Goal: Task Accomplishment & Management: Use online tool/utility

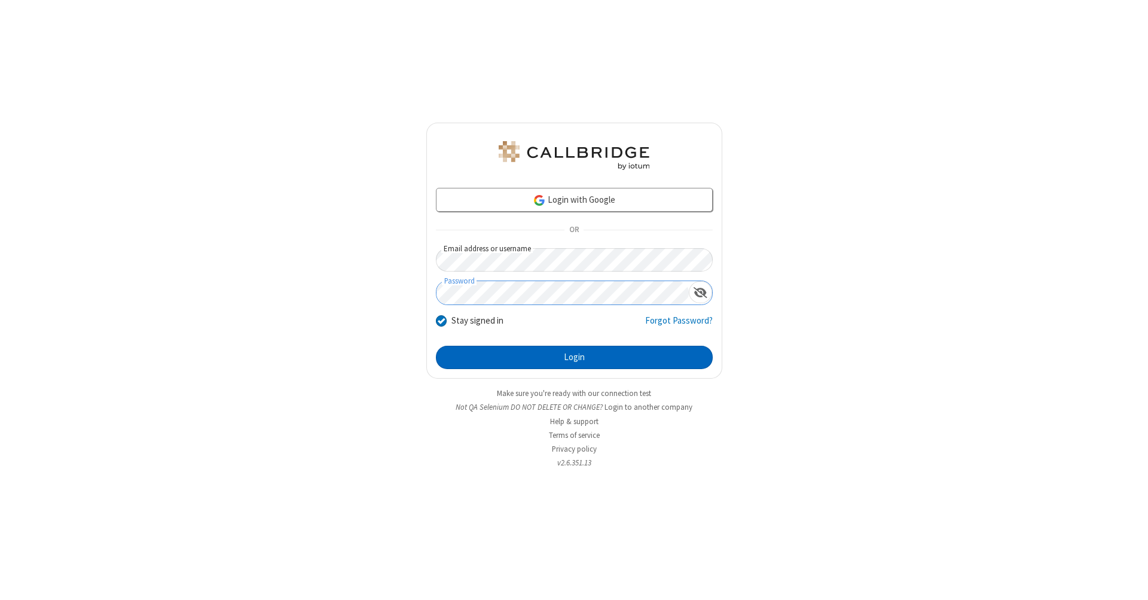
click at [574, 358] on button "Login" at bounding box center [574, 358] width 277 height 24
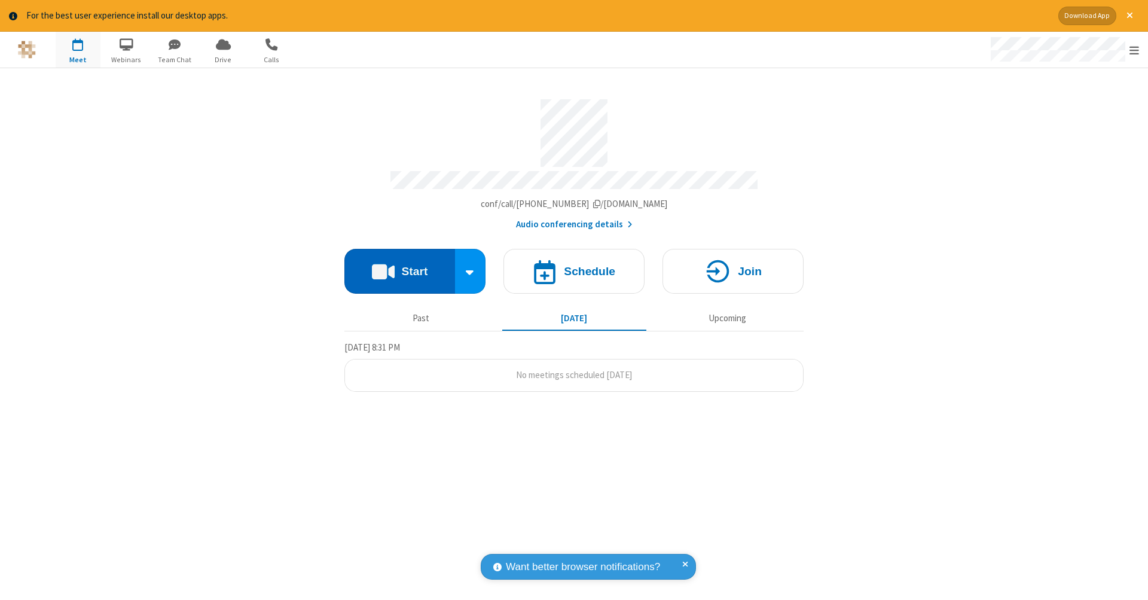
click at [399, 265] on button "Start" at bounding box center [399, 271] width 111 height 45
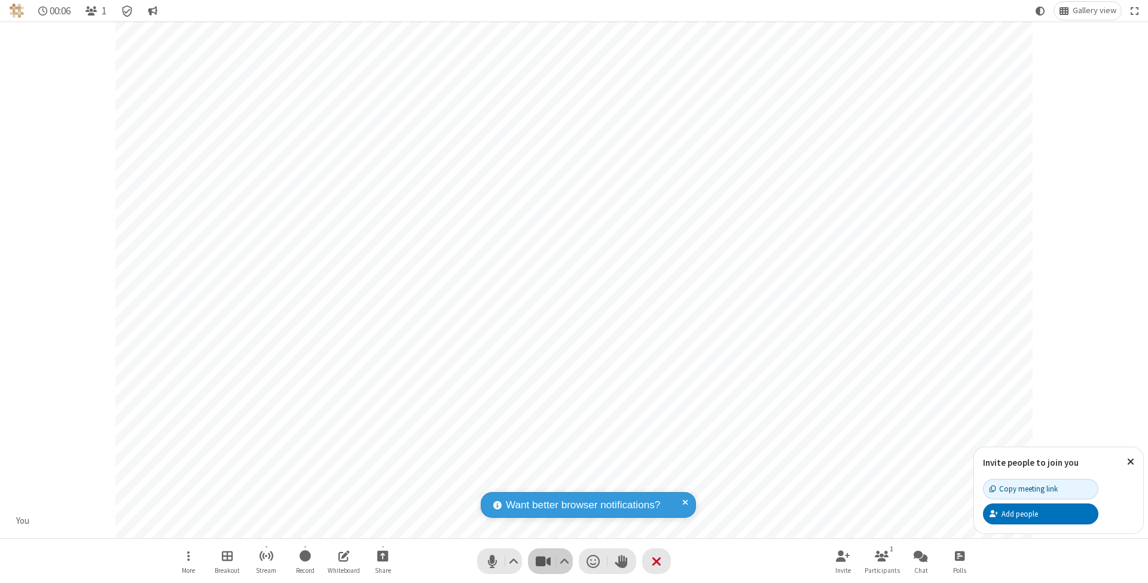
click at [543, 561] on span "Stop video (⌘+Shift+V)" at bounding box center [543, 561] width 18 height 17
click at [543, 561] on span "Start video (⌘+Shift+V)" at bounding box center [543, 561] width 18 height 17
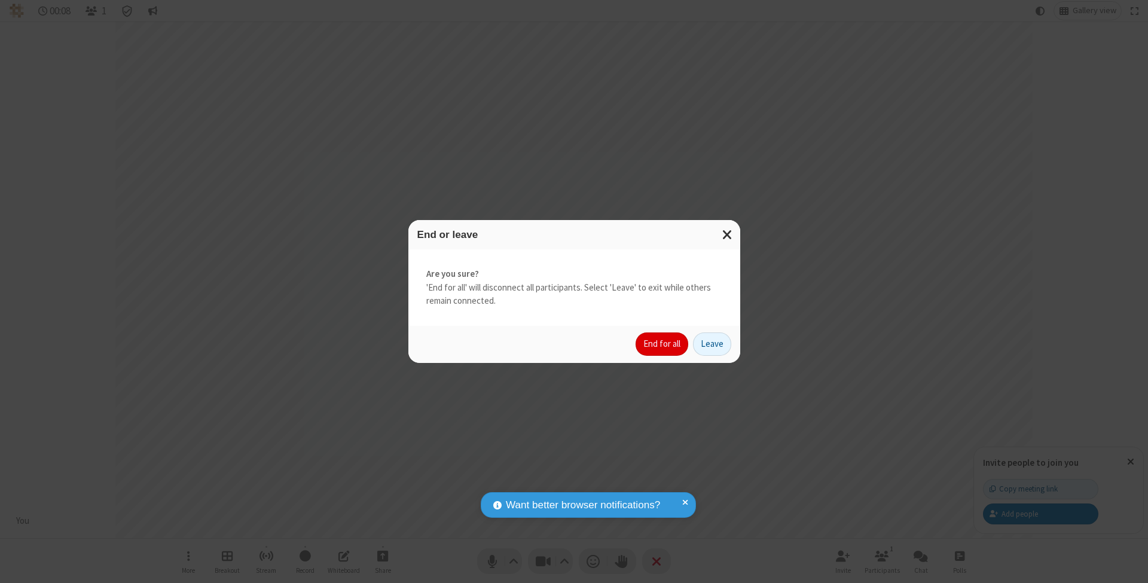
click at [663, 343] on button "End for all" at bounding box center [662, 345] width 53 height 24
